Goal: Task Accomplishment & Management: Complete application form

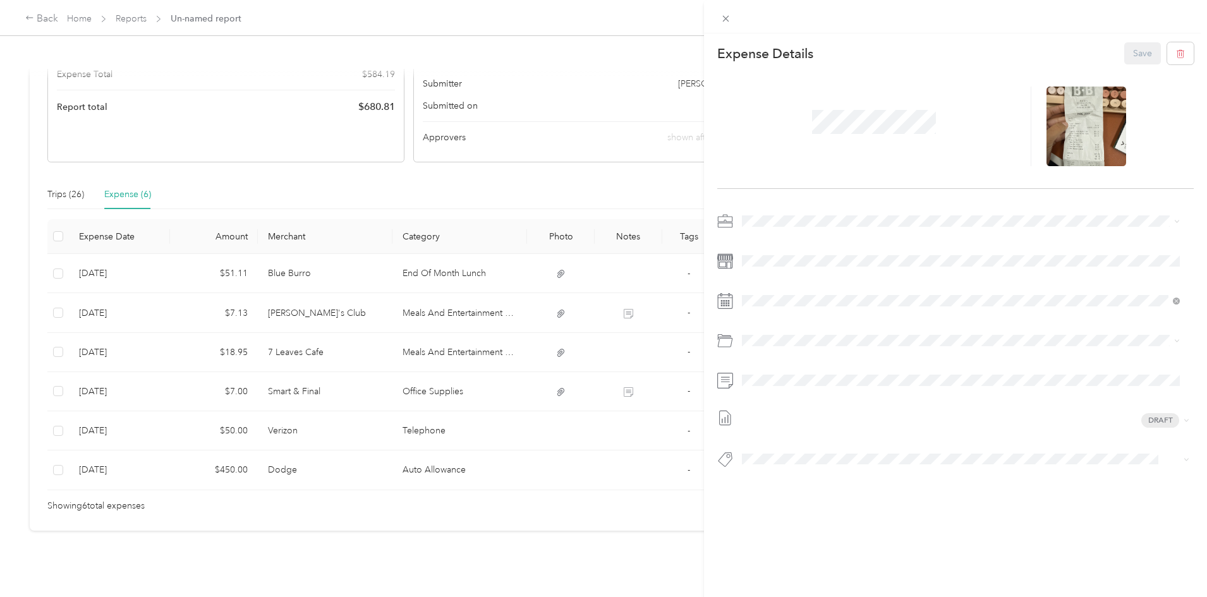
click at [129, 111] on div "This expense cannot be edited because it is either under review, approved, or p…" at bounding box center [603, 298] width 1207 height 597
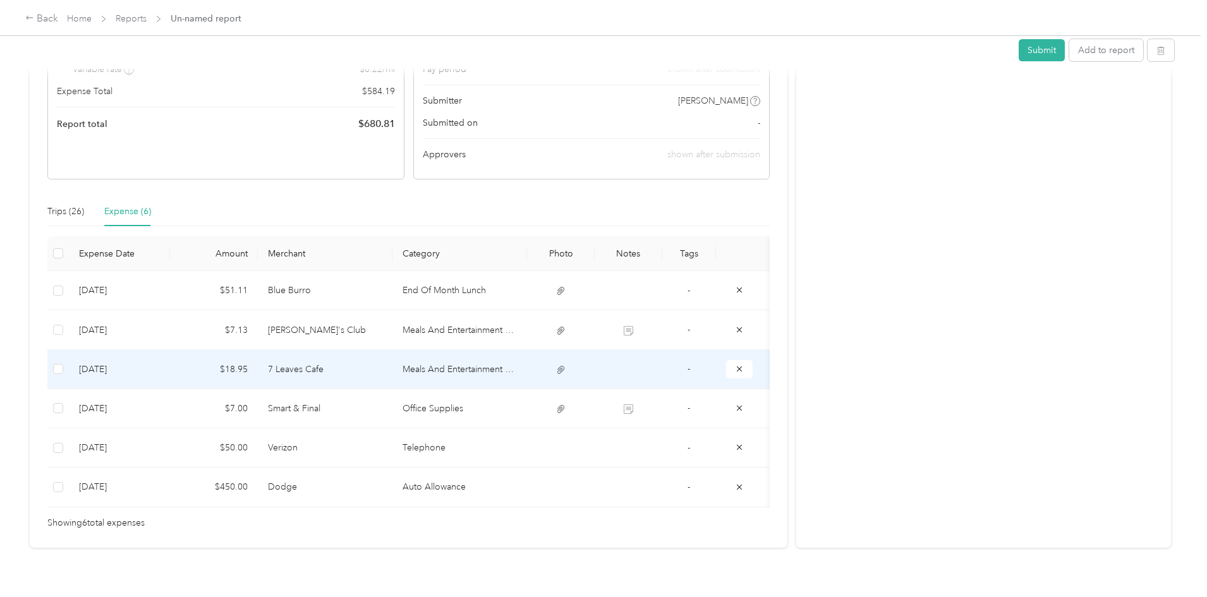
scroll to position [76, 0]
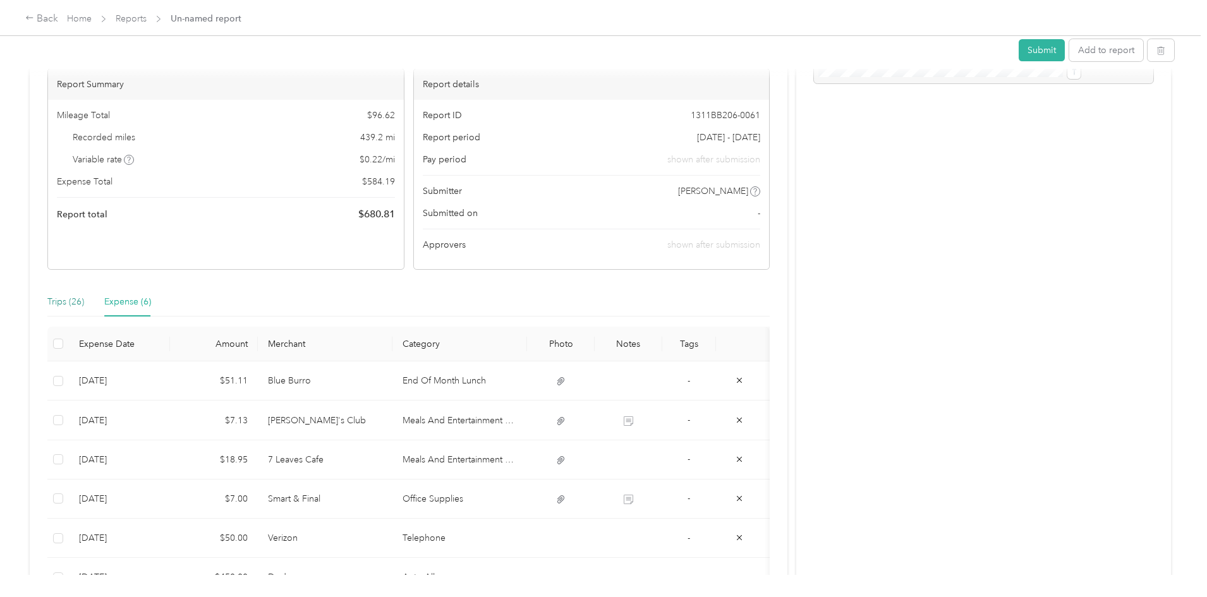
click at [84, 303] on div "Trips (26)" at bounding box center [65, 302] width 37 height 14
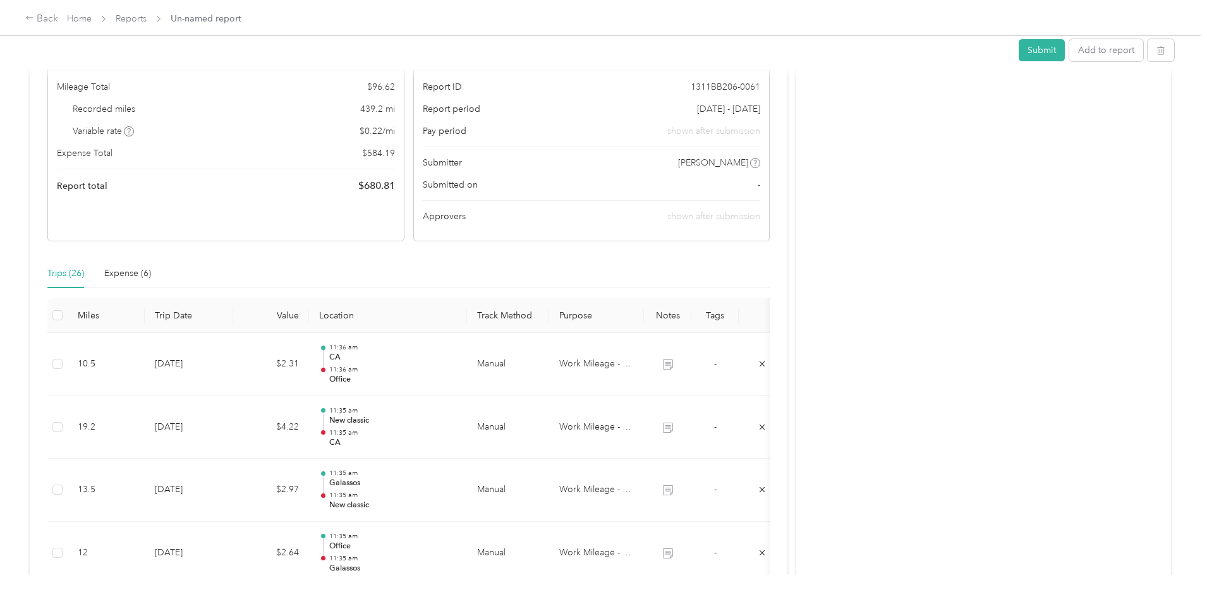
scroll to position [0, 0]
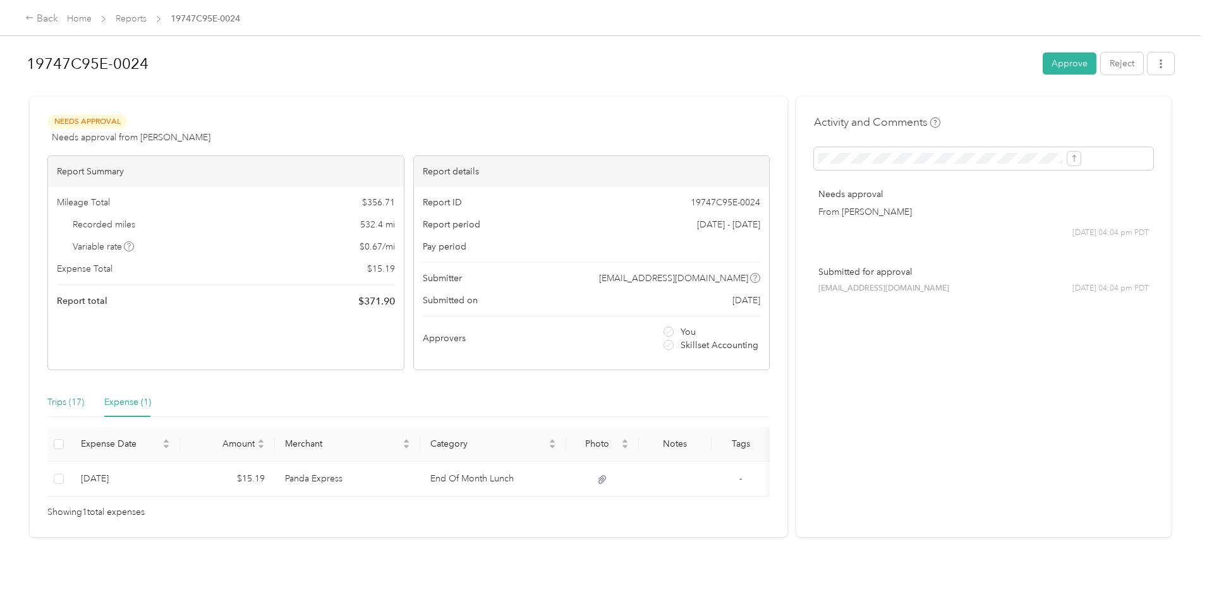
click at [84, 399] on div "Trips (17)" at bounding box center [65, 403] width 37 height 14
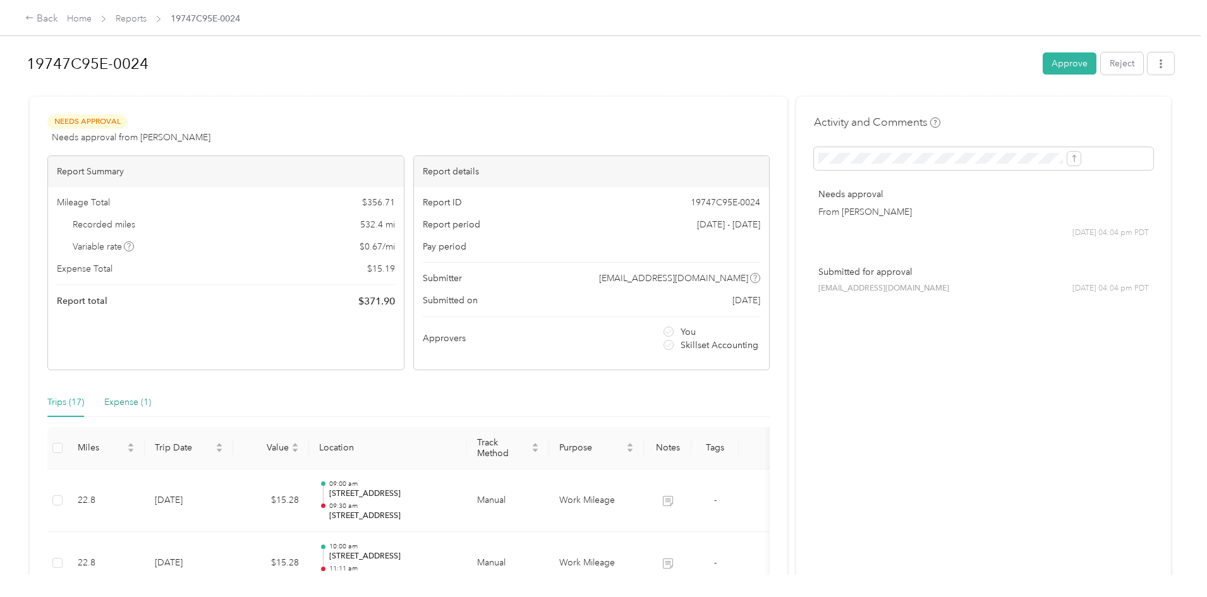
click at [151, 403] on div "Expense (1)" at bounding box center [127, 403] width 47 height 14
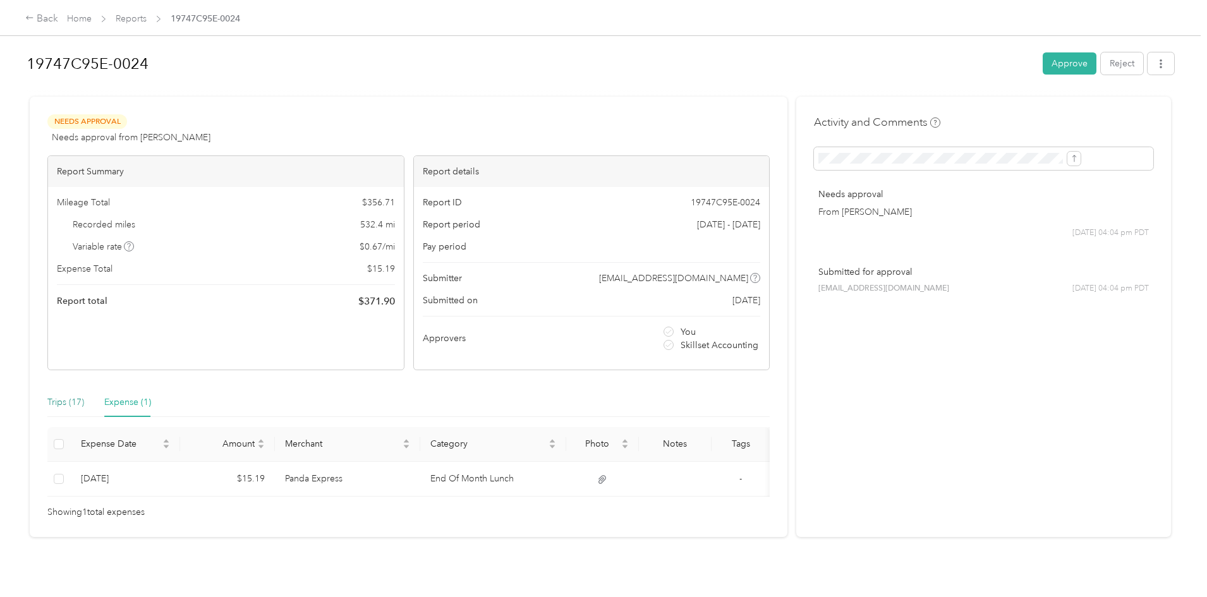
click at [84, 399] on div "Trips (17)" at bounding box center [65, 403] width 37 height 14
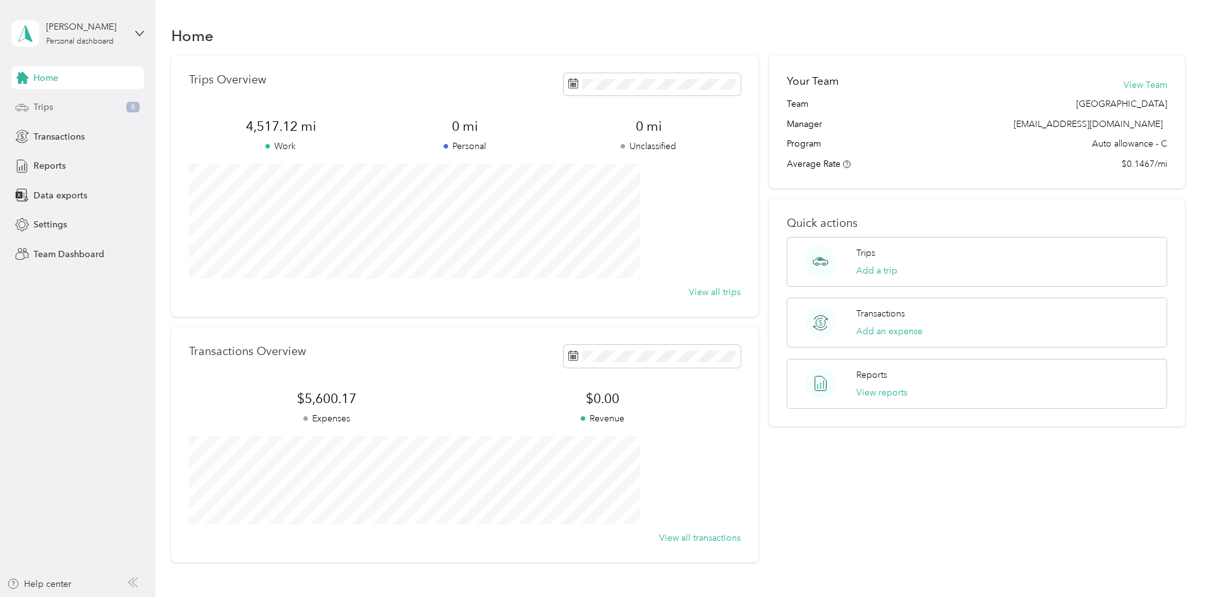
click at [63, 114] on div "Trips 8" at bounding box center [77, 107] width 133 height 23
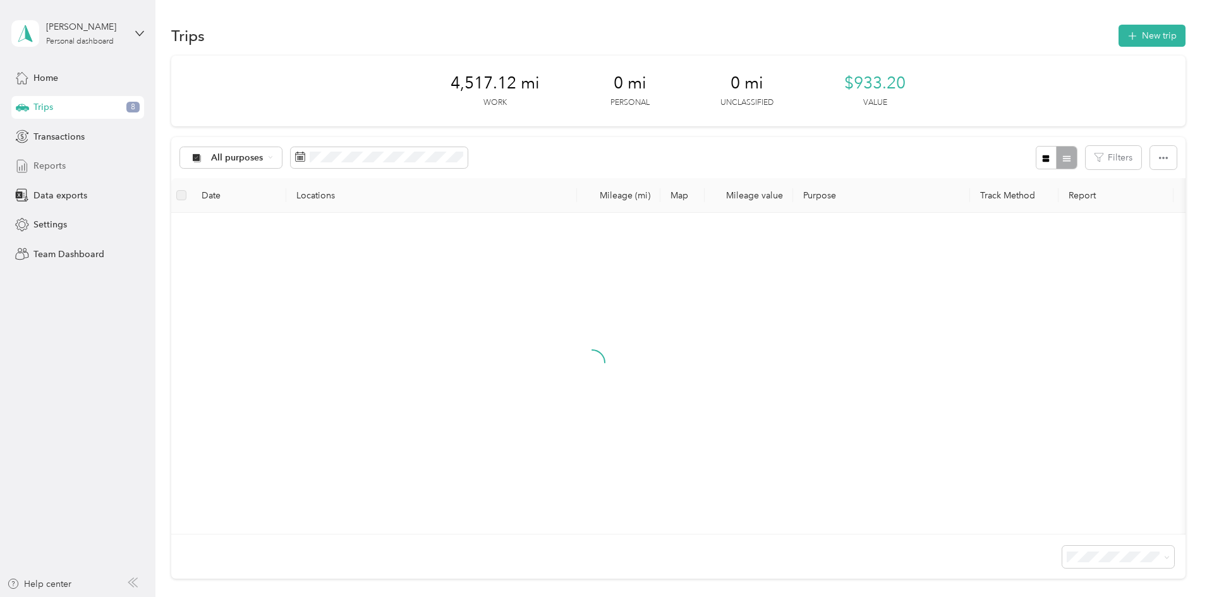
click at [66, 167] on div "Reports" at bounding box center [77, 166] width 133 height 23
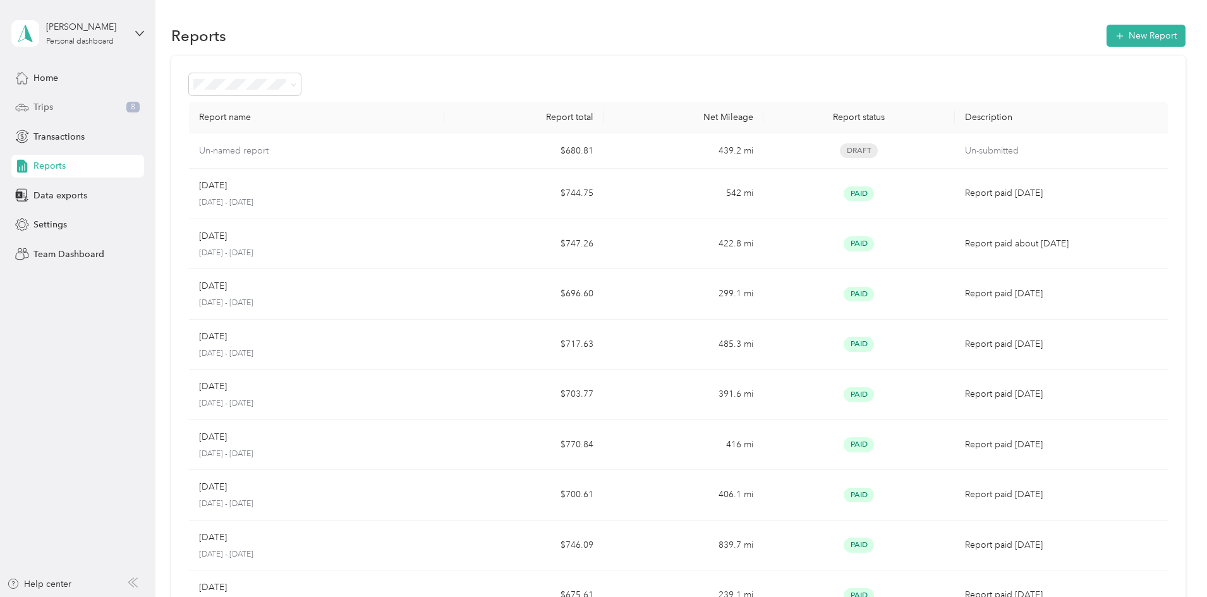
click at [34, 99] on div "Trips 8" at bounding box center [77, 107] width 133 height 23
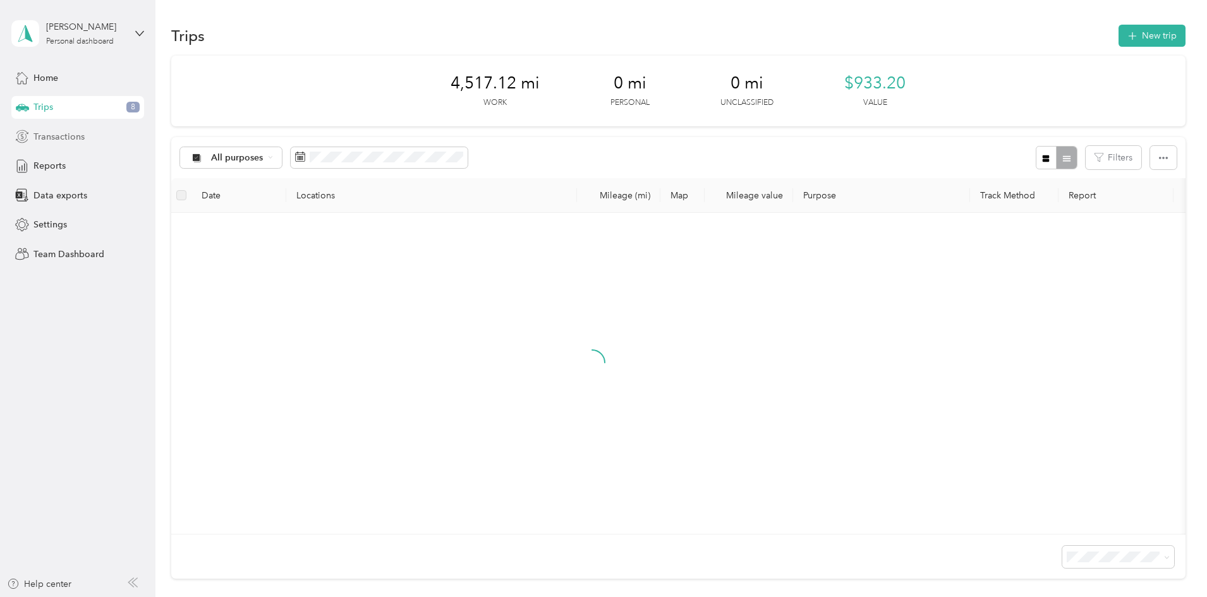
click at [56, 131] on div "Transactions" at bounding box center [77, 136] width 133 height 23
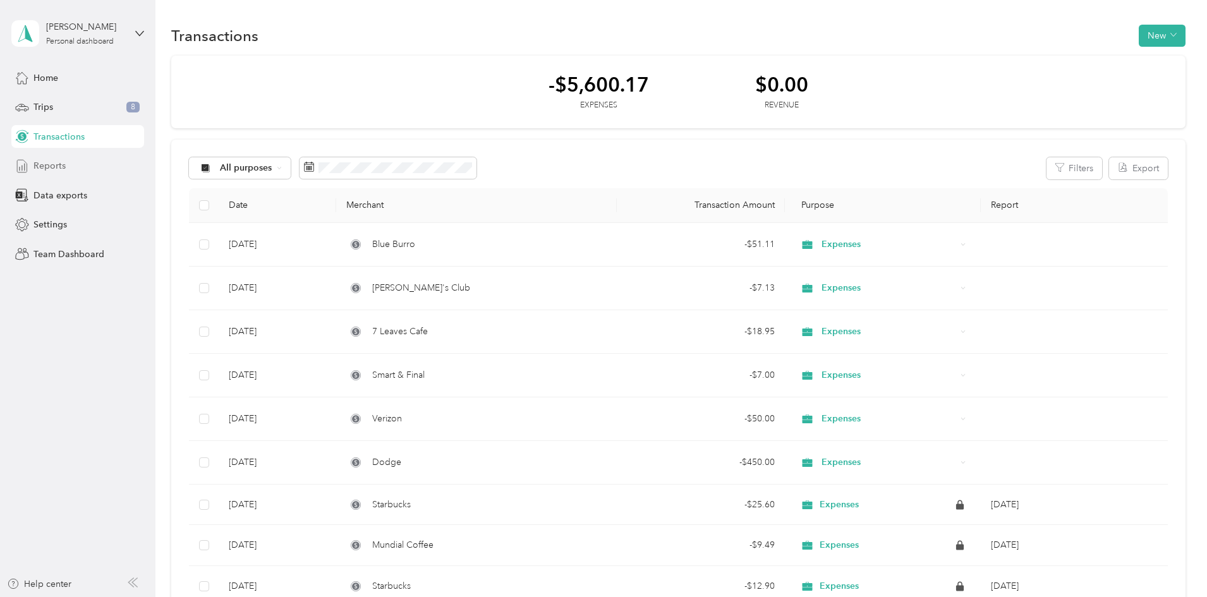
click at [50, 164] on span "Reports" at bounding box center [49, 165] width 32 height 13
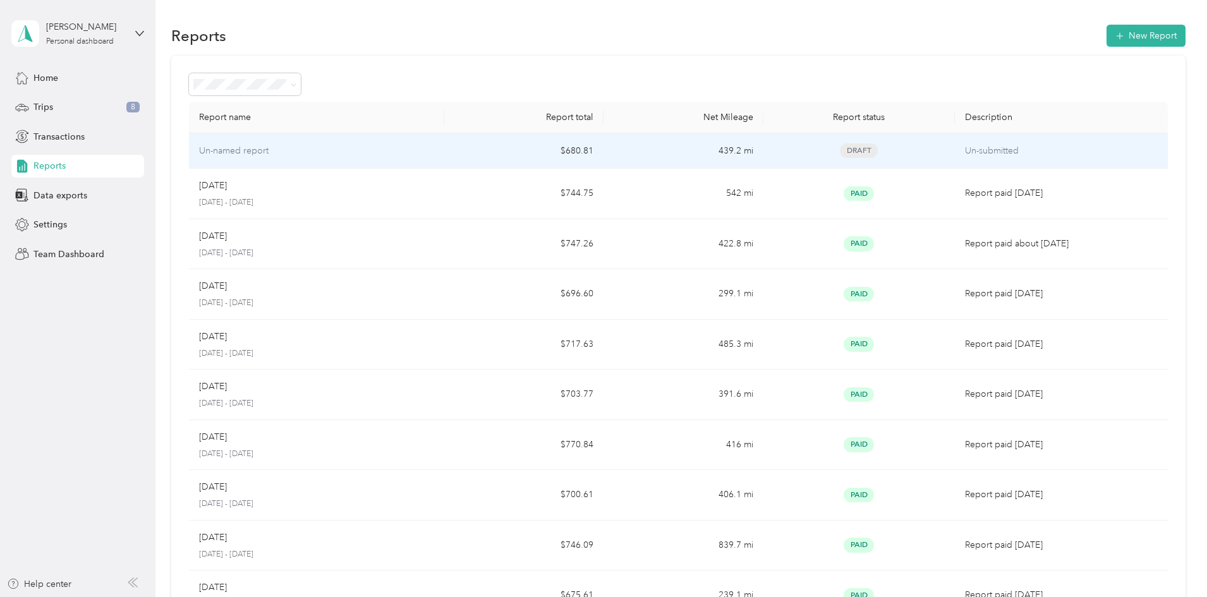
click at [396, 159] on td "Un-named report" at bounding box center [316, 150] width 255 height 35
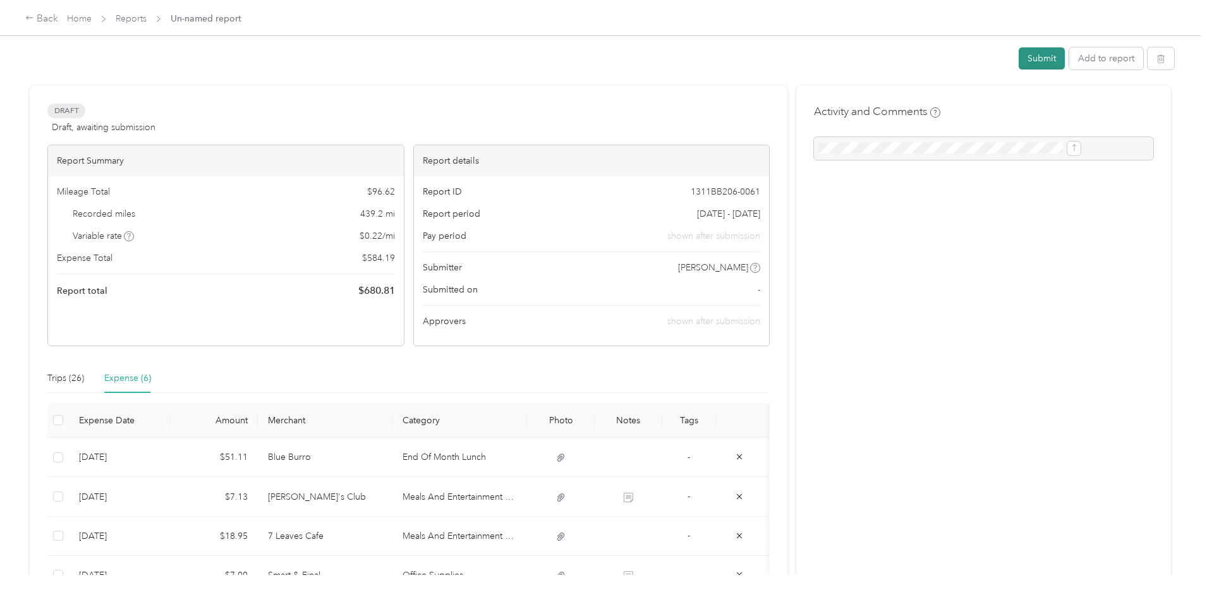
click at [1019, 58] on button "Submit" at bounding box center [1042, 58] width 46 height 22
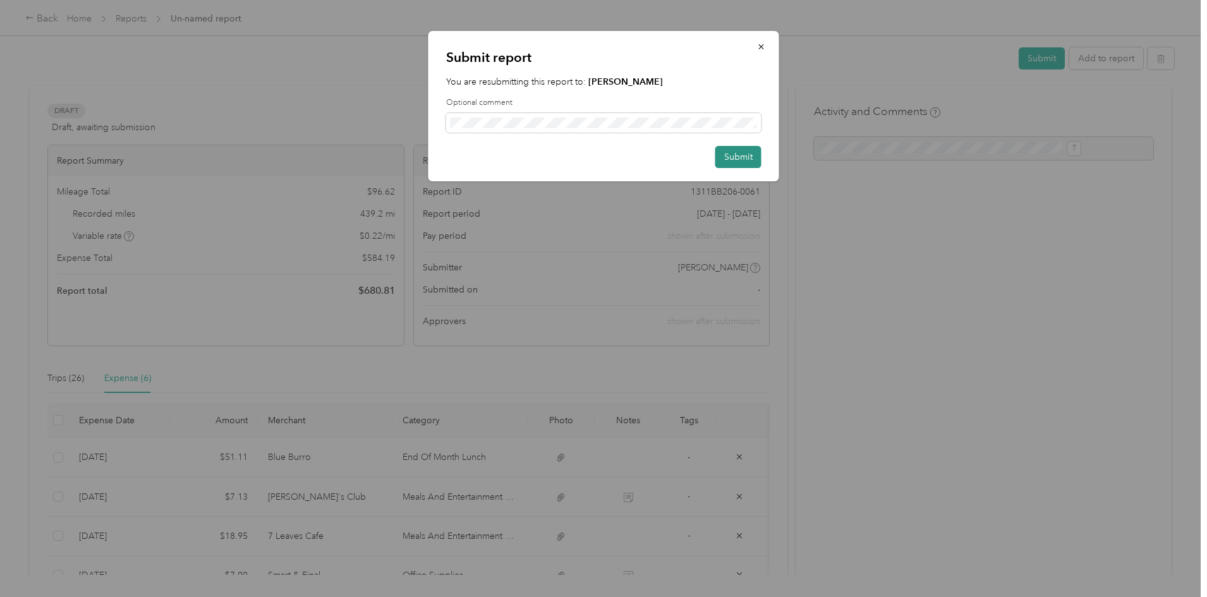
click at [738, 163] on button "Submit" at bounding box center [738, 157] width 46 height 22
